Goal: Navigation & Orientation: Understand site structure

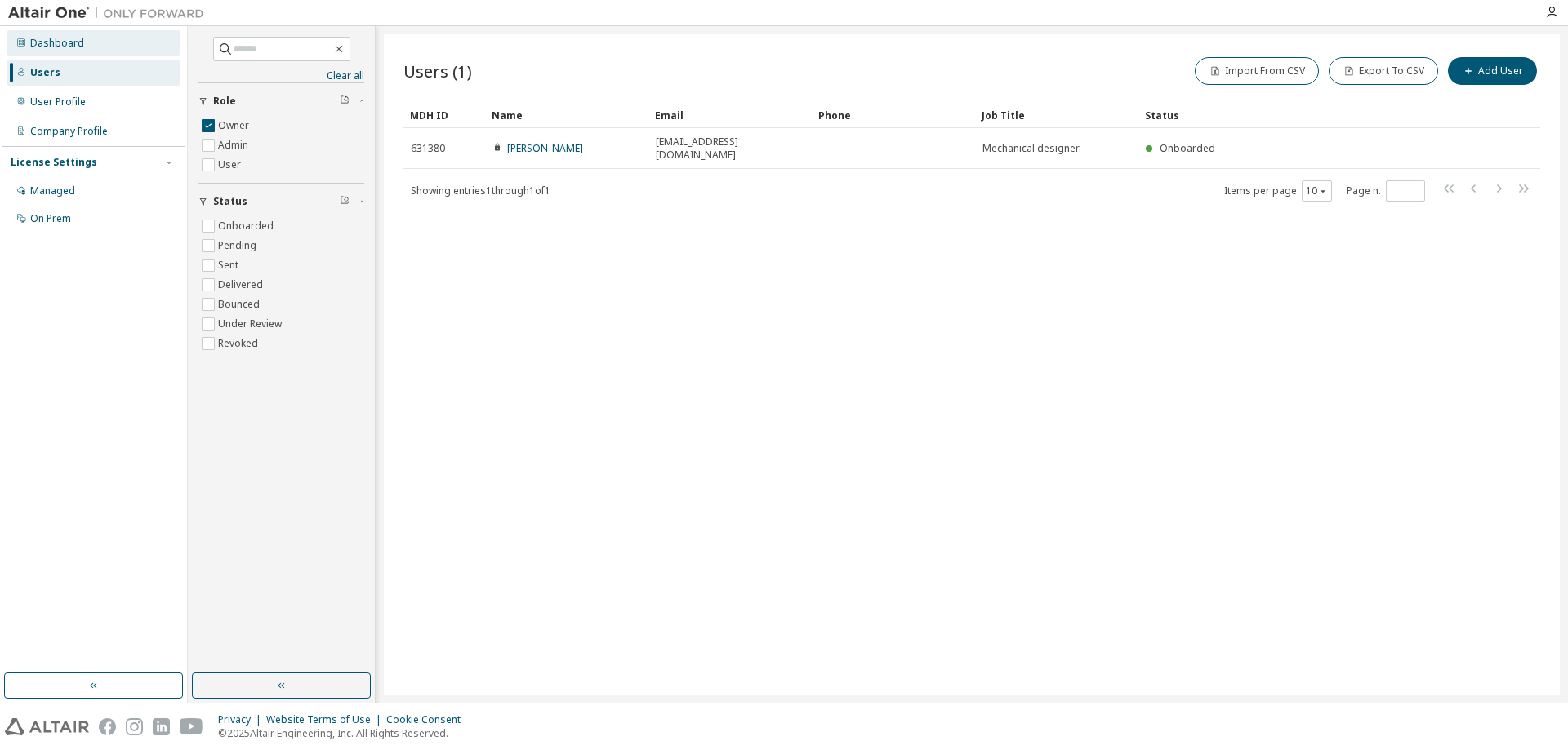
click at [116, 45] on div "Dashboard" at bounding box center [93, 43] width 174 height 26
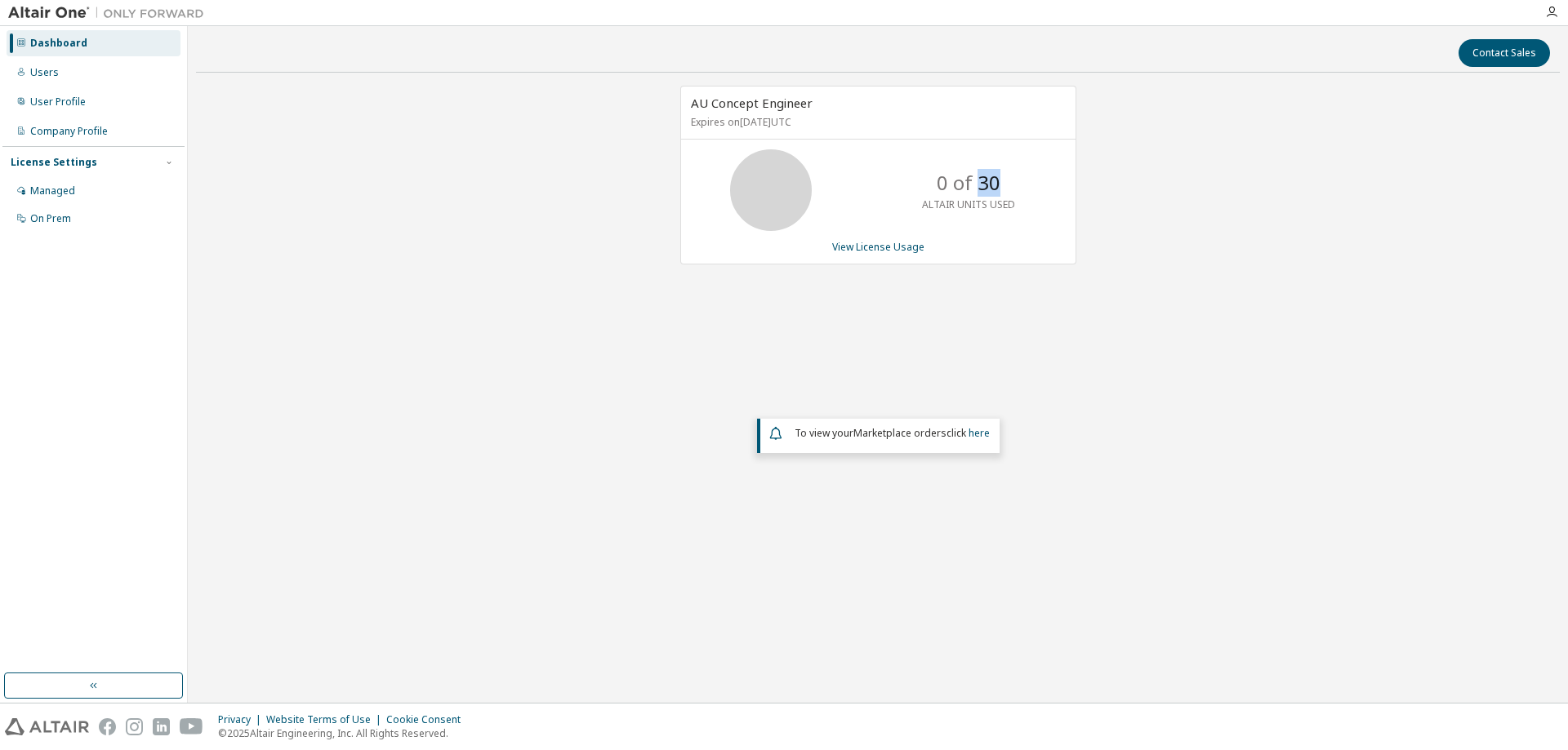
drag, startPoint x: 975, startPoint y: 178, endPoint x: 1004, endPoint y: 181, distance: 29.2
click at [1004, 181] on div "0 of 30 ALTAIR UNITS USED" at bounding box center [969, 190] width 131 height 81
click at [1055, 192] on div "0 of 30 ALTAIR UNITS USED" at bounding box center [878, 190] width 395 height 81
click at [74, 76] on div "Users" at bounding box center [93, 72] width 174 height 26
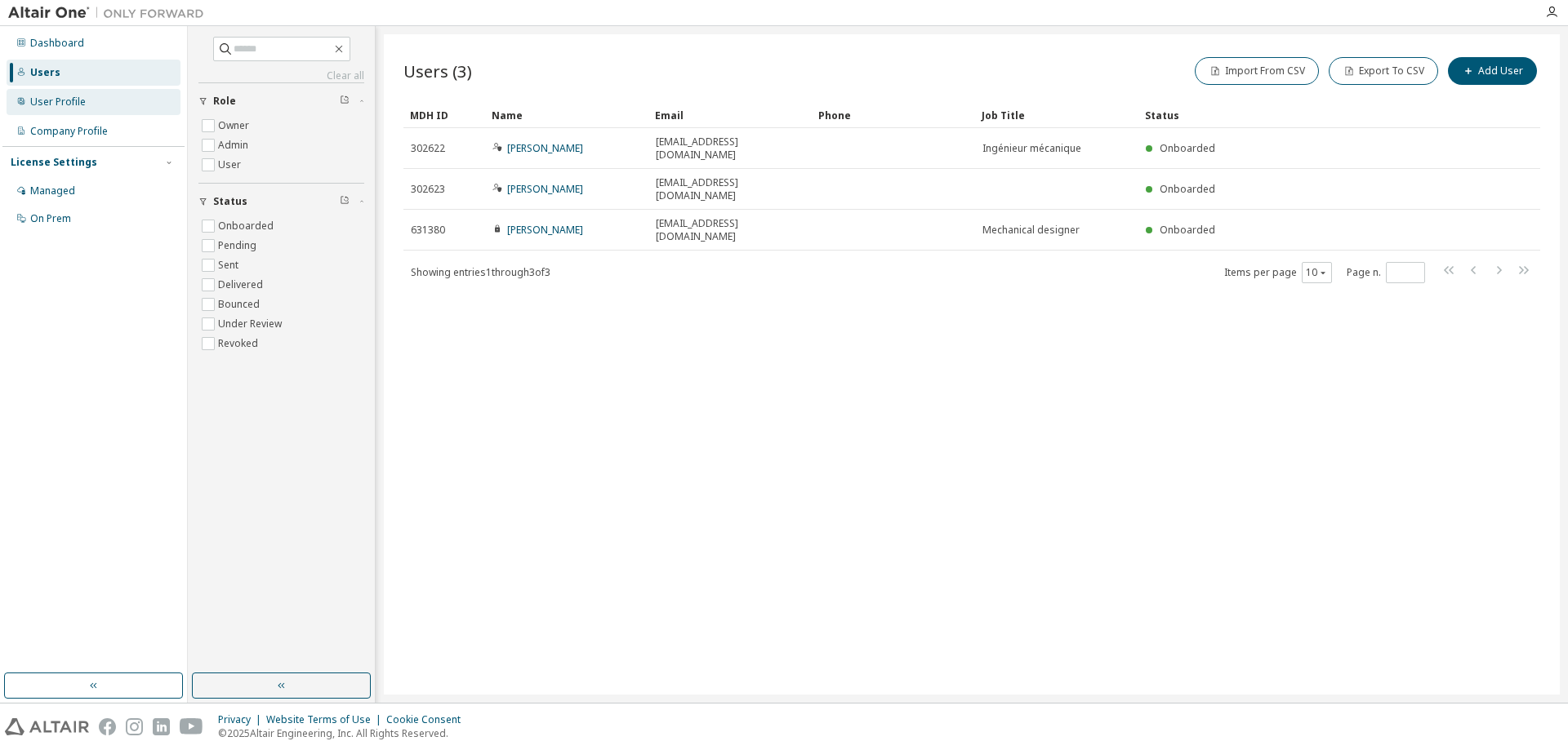
click at [79, 104] on div "User Profile" at bounding box center [58, 102] width 55 height 13
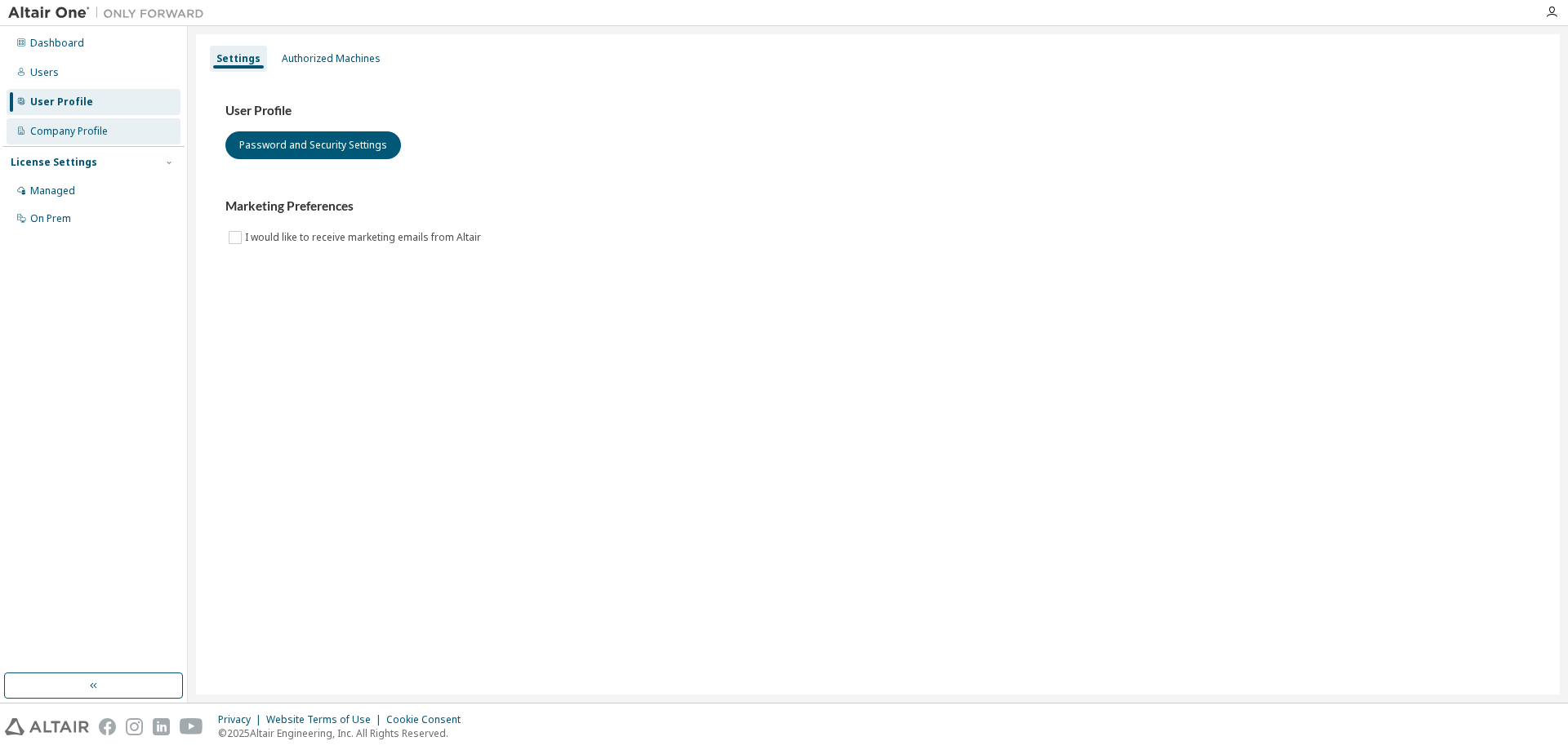
click at [93, 132] on div "Company Profile" at bounding box center [69, 131] width 77 height 13
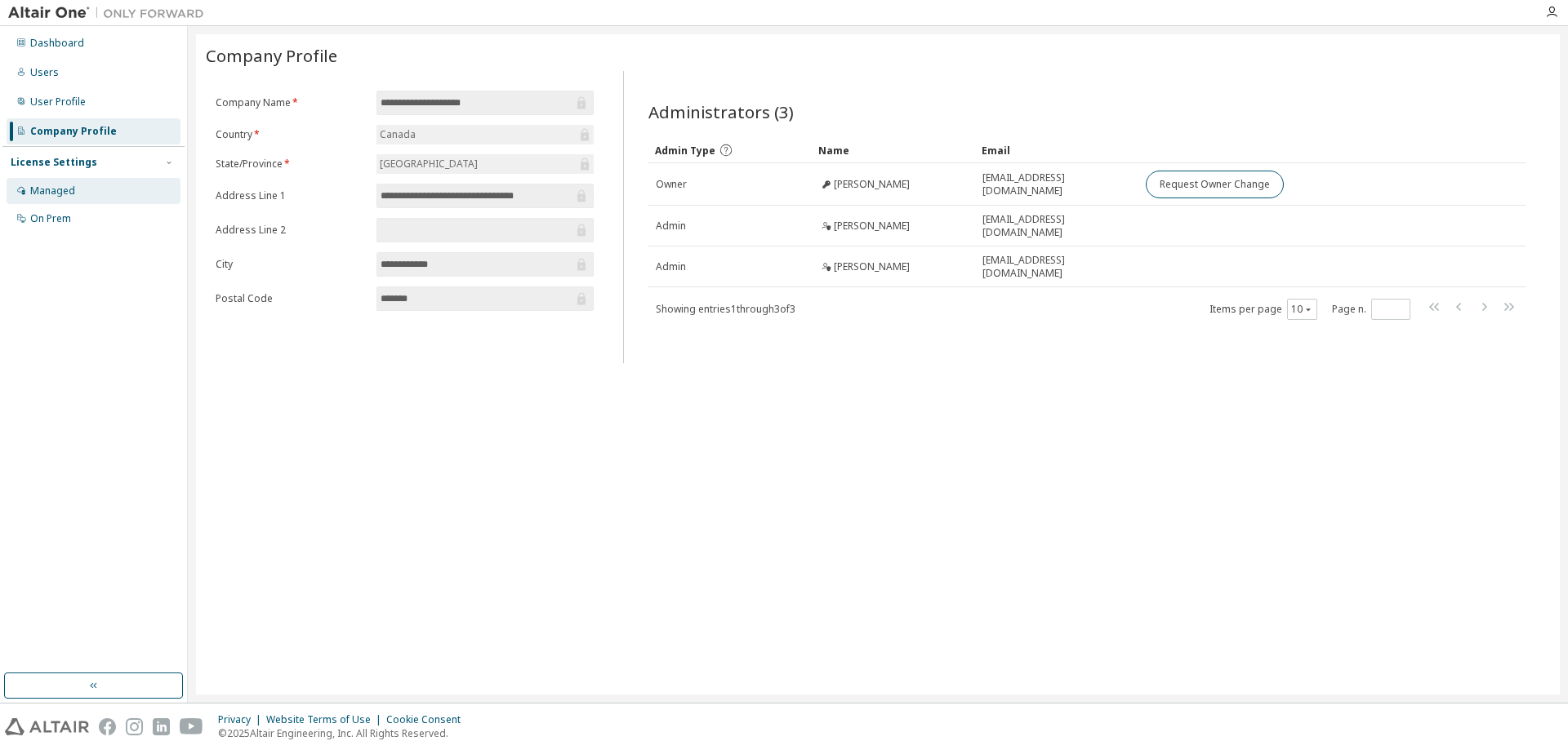
click at [60, 192] on div "Managed" at bounding box center [53, 190] width 45 height 13
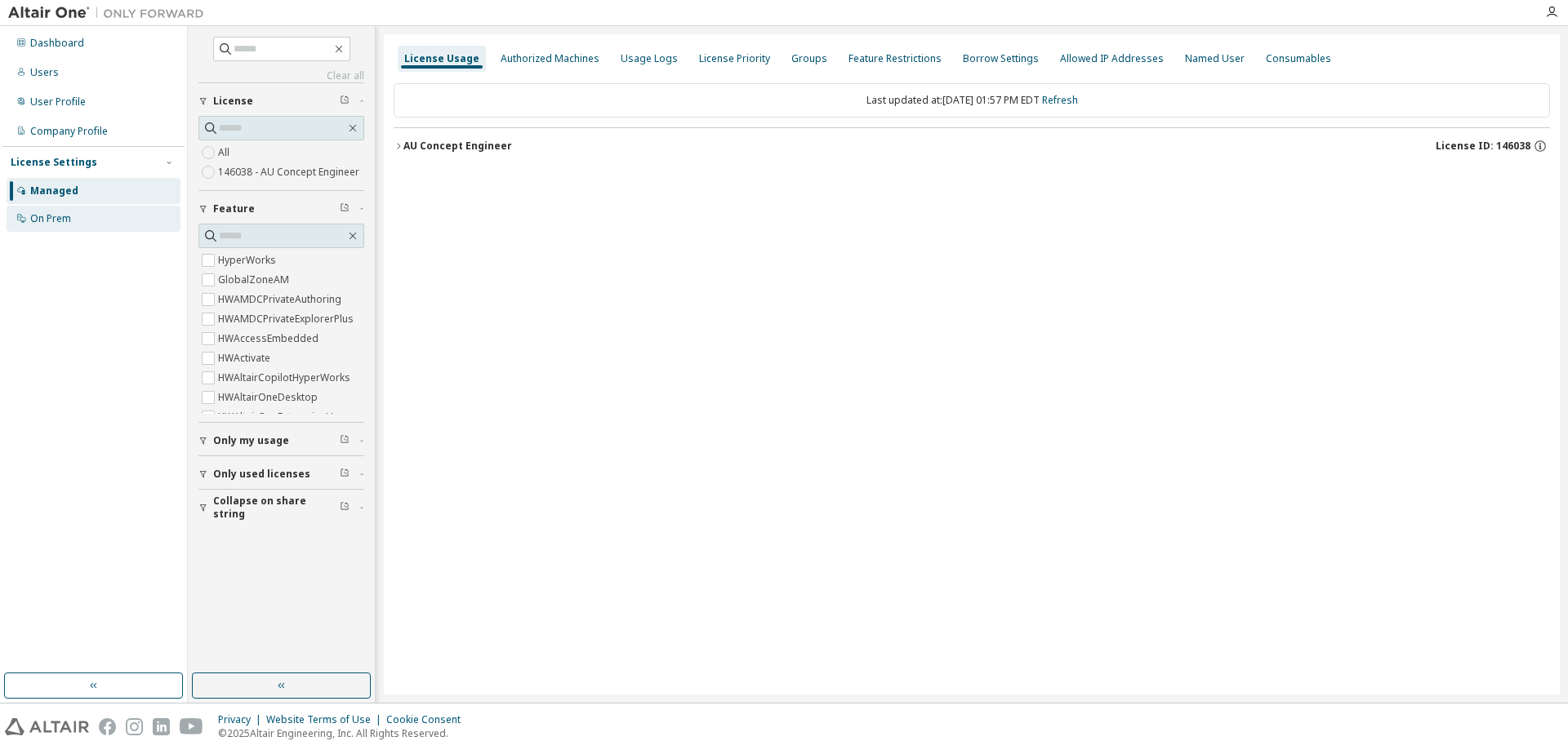
click at [61, 222] on div "On Prem" at bounding box center [51, 218] width 41 height 13
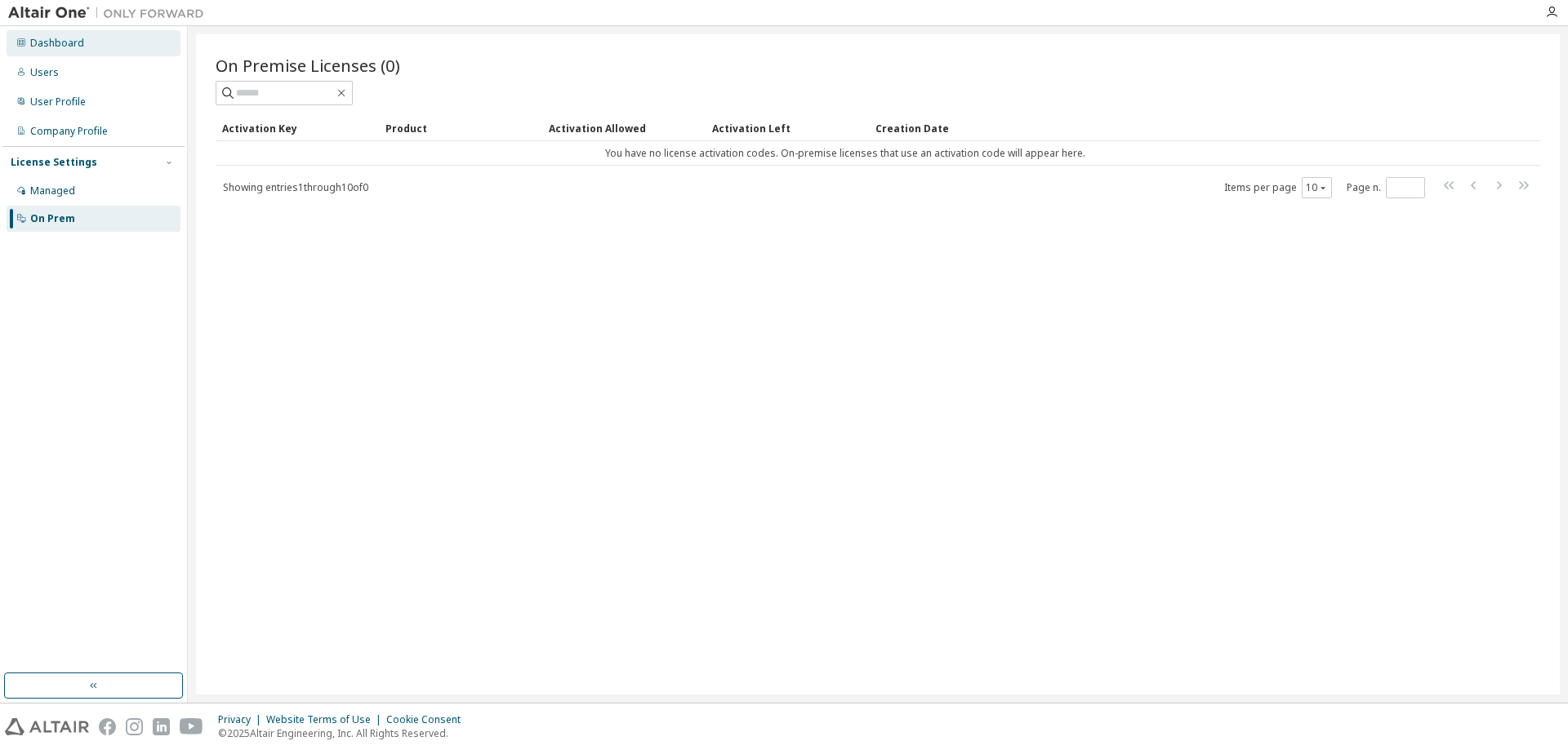
click at [54, 37] on div "Dashboard" at bounding box center [57, 42] width 53 height 13
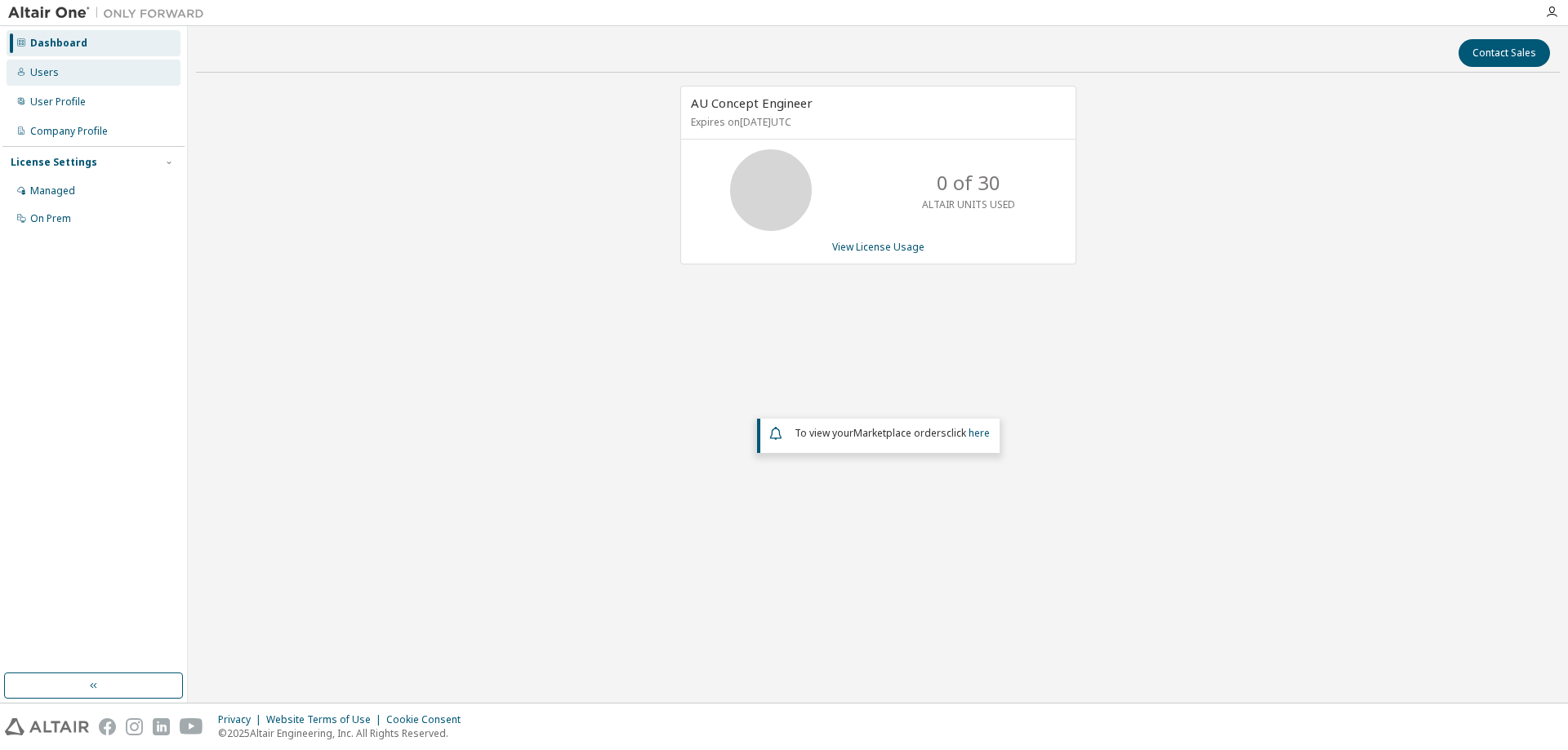
click at [53, 70] on div "Users" at bounding box center [45, 72] width 29 height 13
